Goal: Browse casually

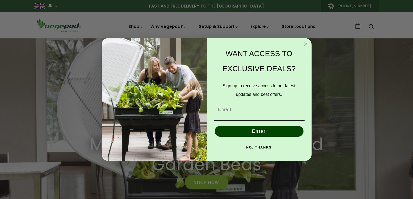
scroll to position [0, 126]
